Goal: Task Accomplishment & Management: Manage account settings

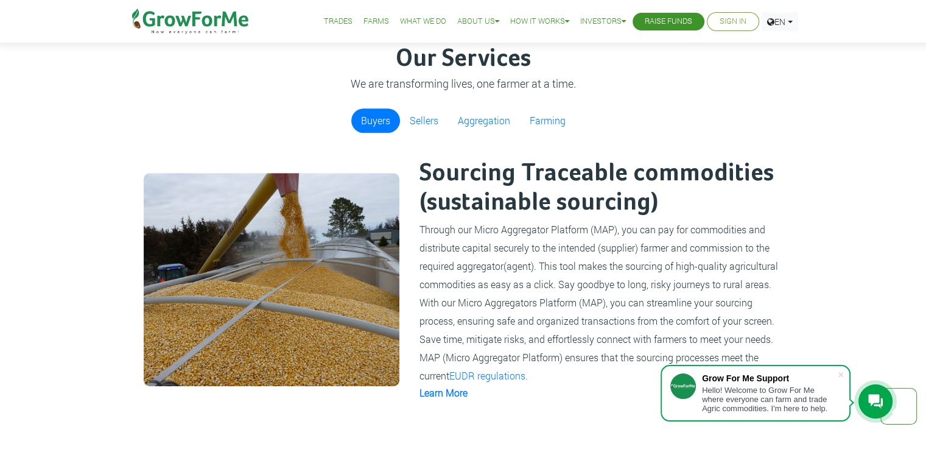
scroll to position [791, 0]
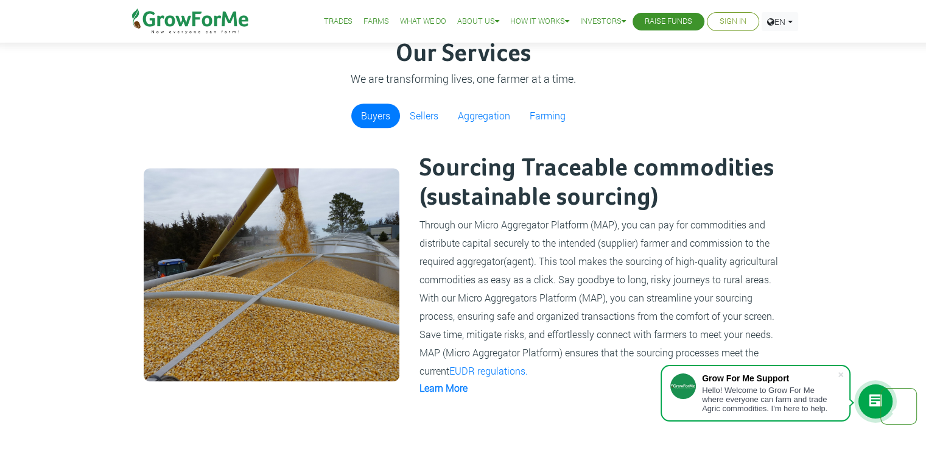
click at [713, 24] on li "Sign In" at bounding box center [733, 21] width 52 height 19
click at [727, 21] on link "Sign In" at bounding box center [732, 21] width 27 height 13
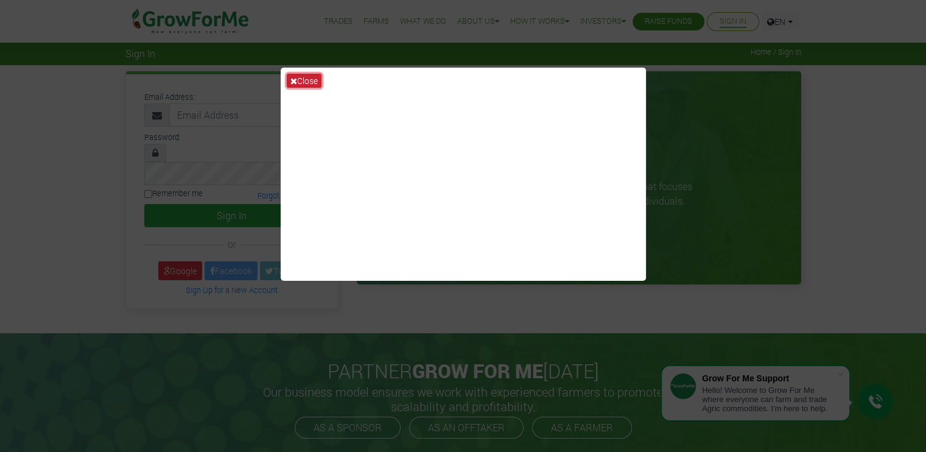
click at [305, 80] on button "Close" at bounding box center [304, 81] width 35 height 14
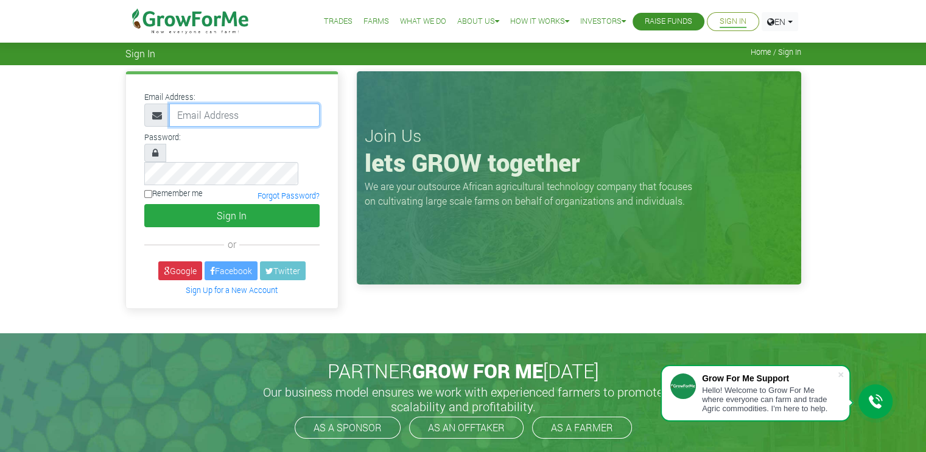
click at [261, 114] on input "email" at bounding box center [244, 114] width 150 height 23
type input "kwamealphred@gmail.com"
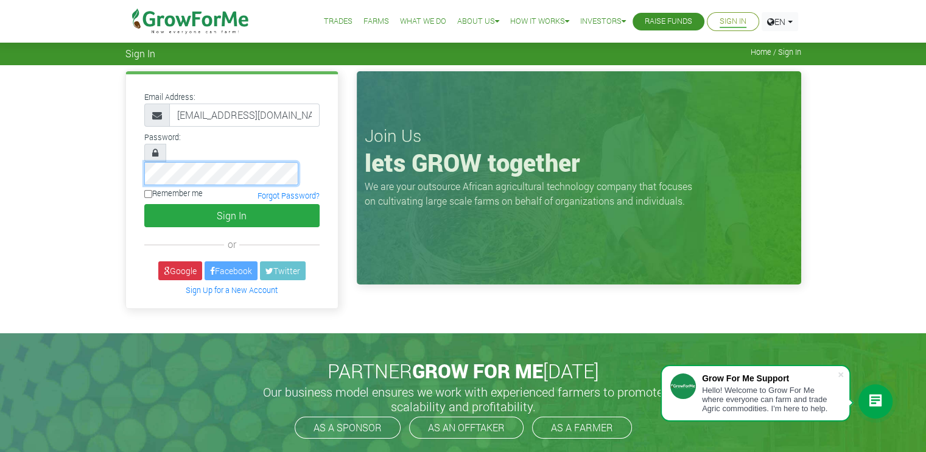
click at [144, 204] on button "Sign In" at bounding box center [231, 215] width 175 height 23
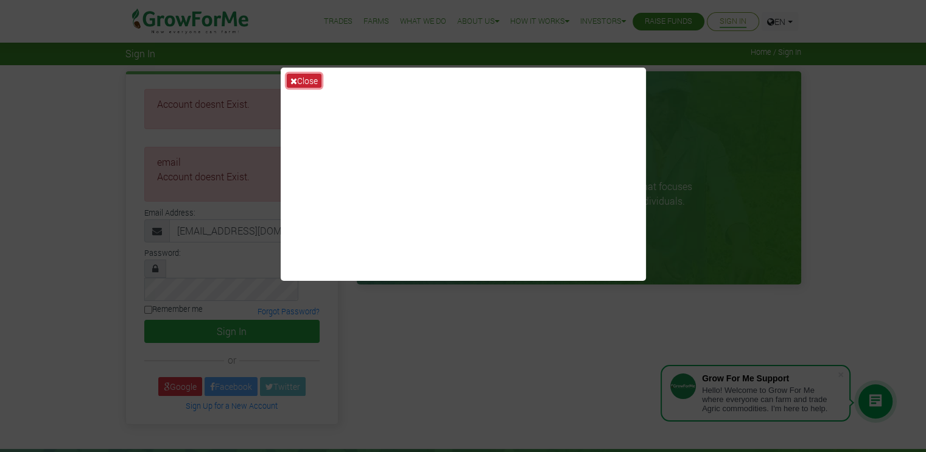
click at [301, 77] on button "Close" at bounding box center [304, 81] width 35 height 14
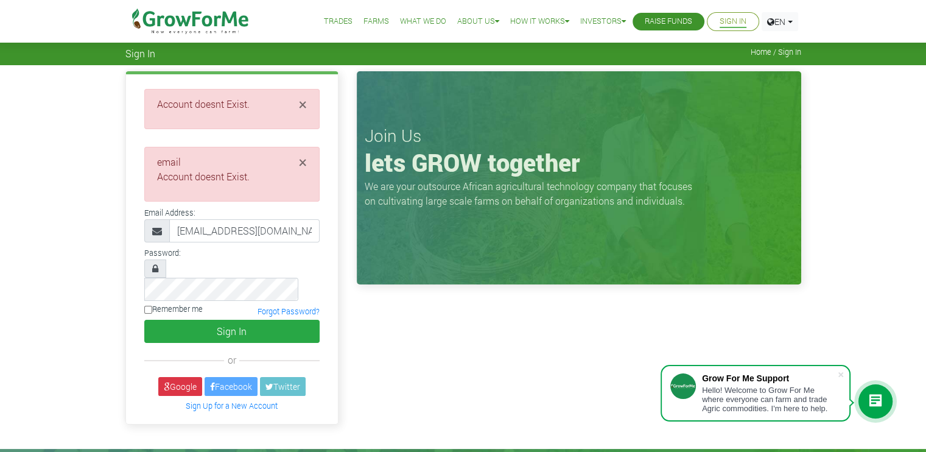
click at [144, 306] on input "Remember me" at bounding box center [148, 310] width 8 height 8
checkbox input "true"
click at [174, 377] on link "Google" at bounding box center [180, 386] width 44 height 19
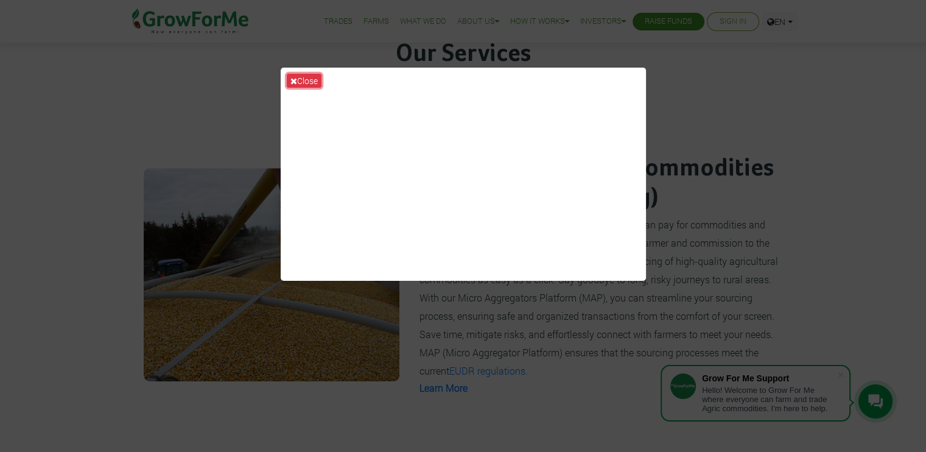
click at [312, 80] on button "Close" at bounding box center [304, 81] width 35 height 14
